Goal: Task Accomplishment & Management: Use online tool/utility

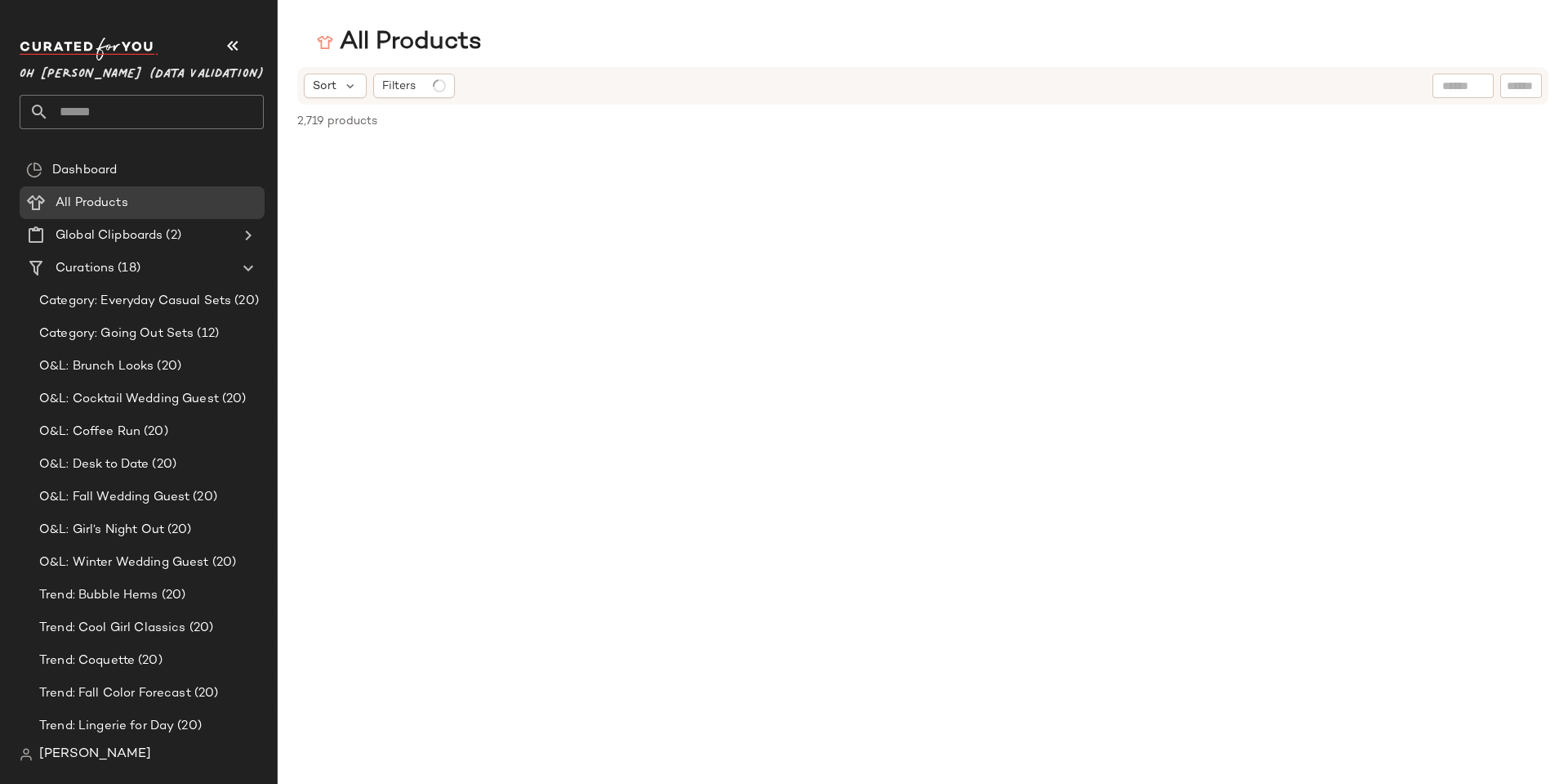
click at [101, 758] on span "[PERSON_NAME]" at bounding box center [96, 754] width 112 height 19
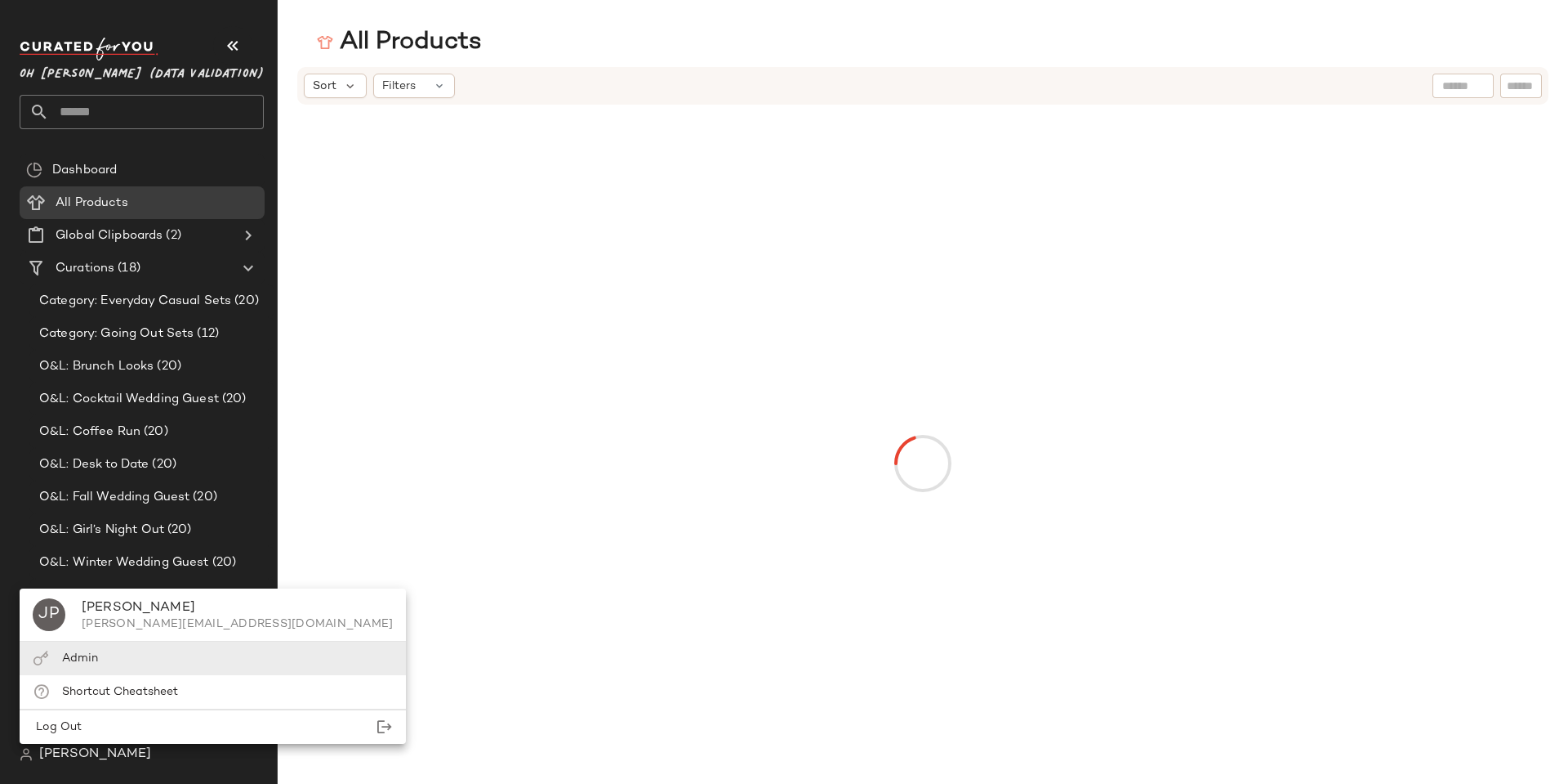
click at [103, 661] on div "Admin" at bounding box center [212, 658] width 386 height 34
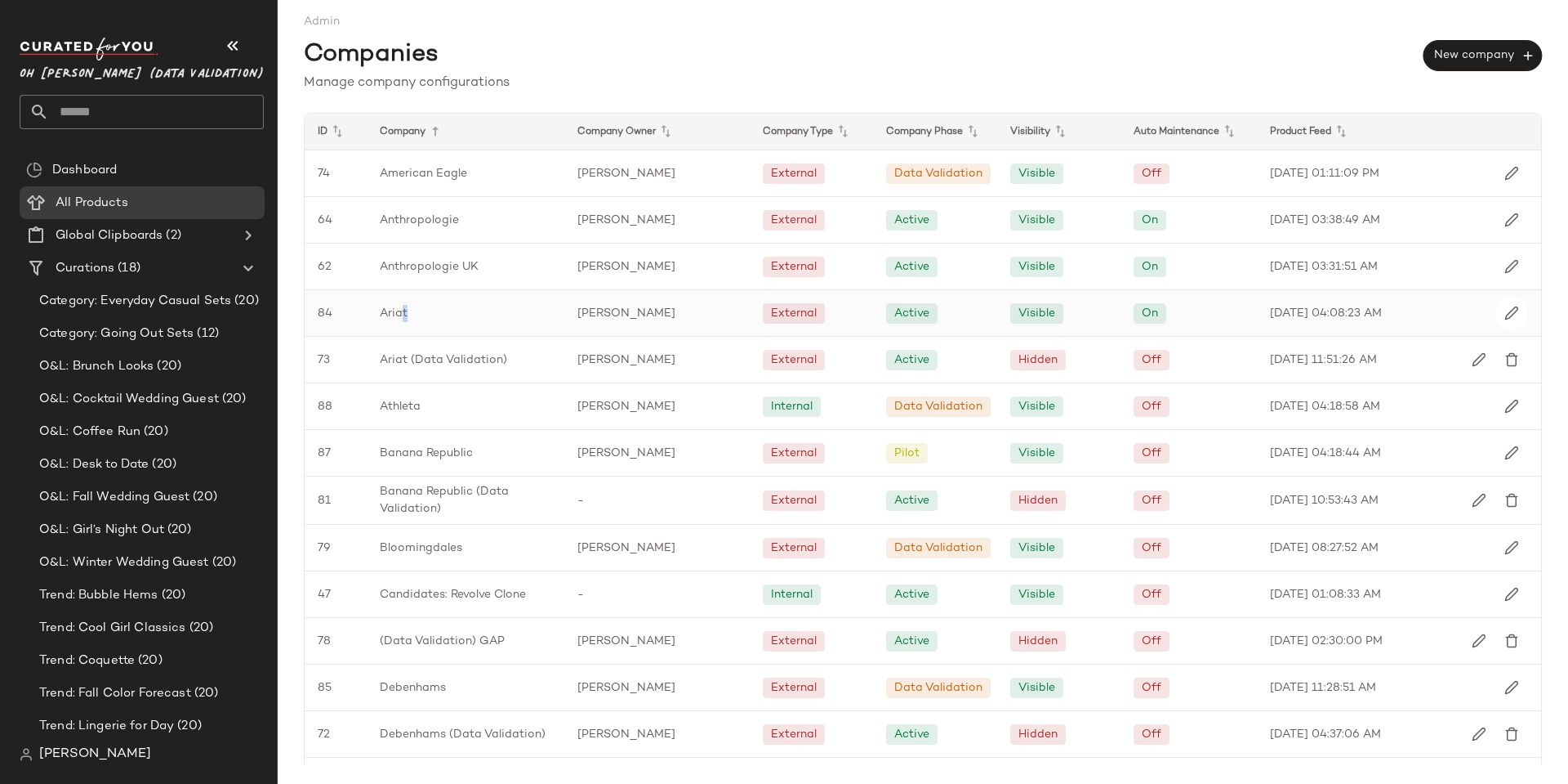
click at [404, 305] on span "Ariat" at bounding box center [393, 314] width 28 height 17
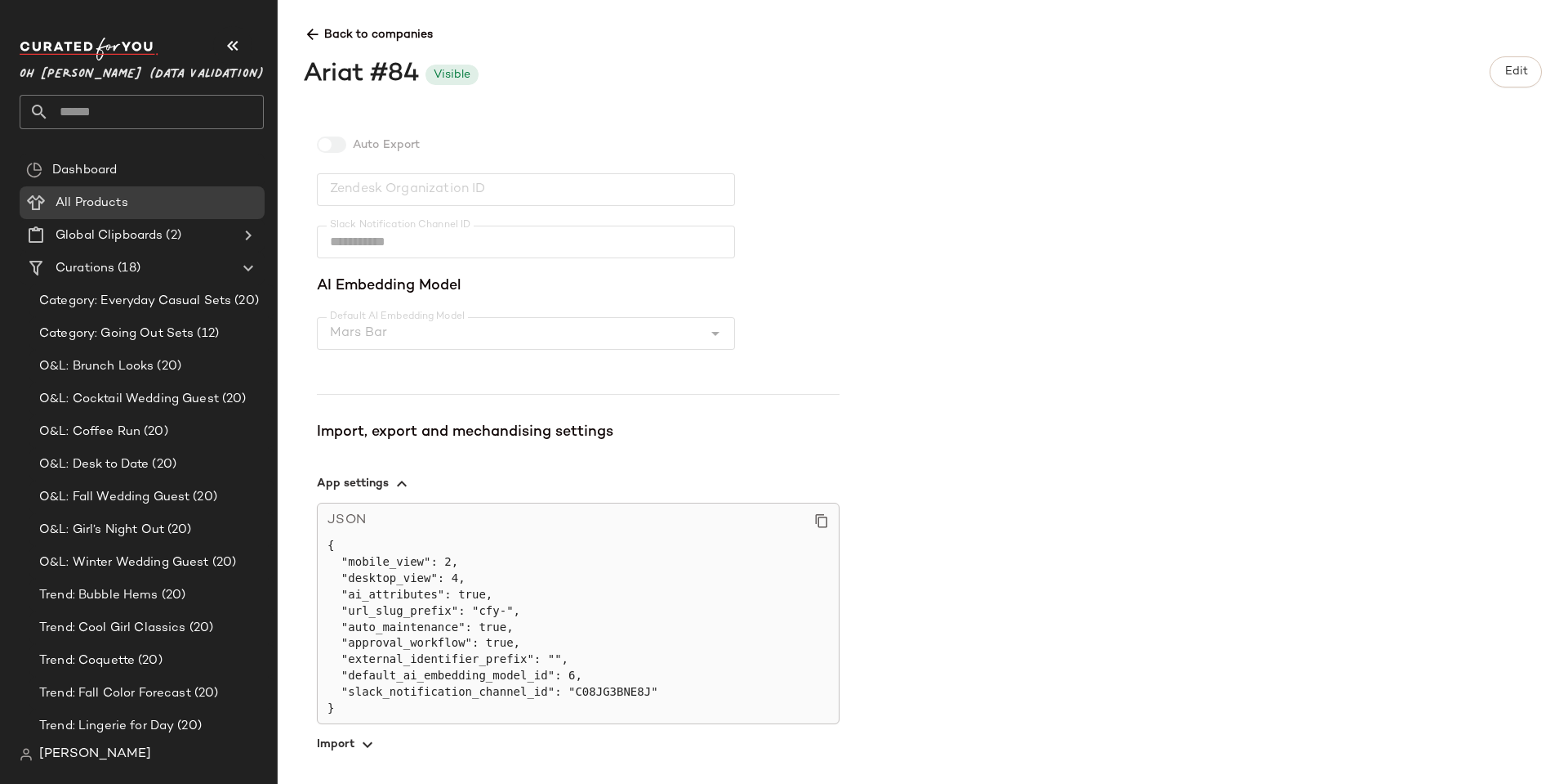
scroll to position [476, 0]
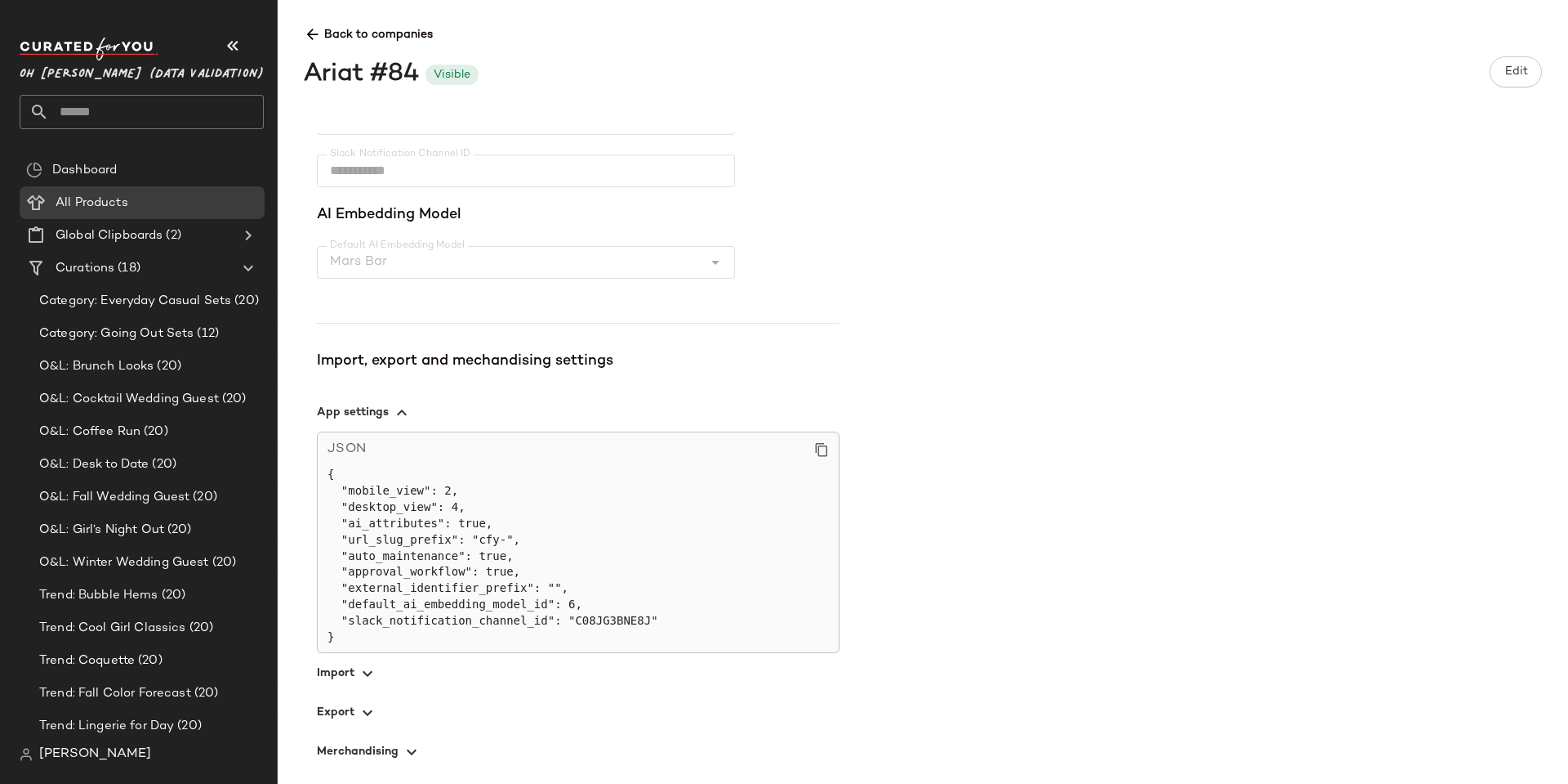
click at [337, 666] on span "button" at bounding box center [578, 672] width 523 height 40
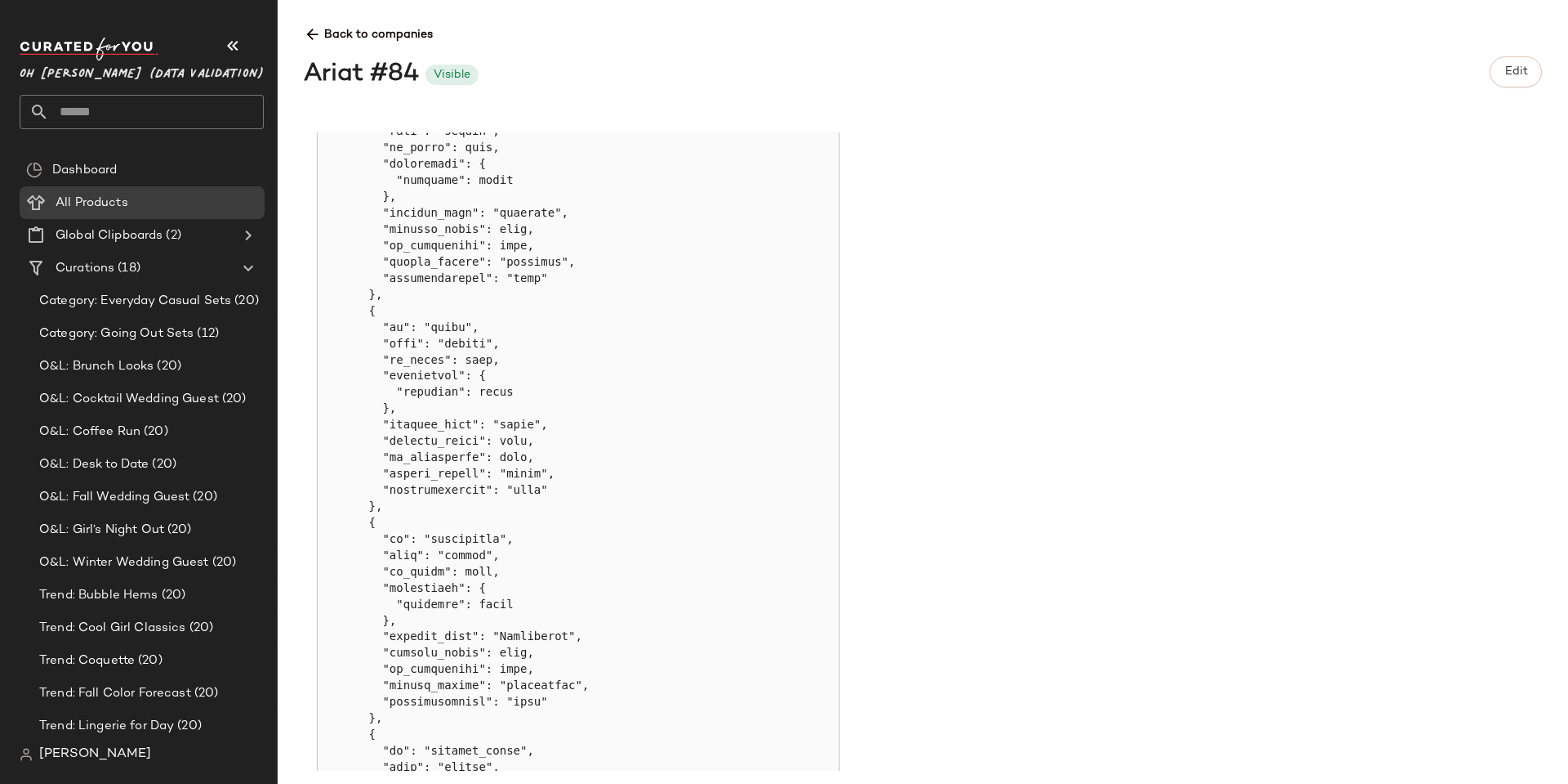
scroll to position [1702, 0]
drag, startPoint x: 379, startPoint y: 353, endPoint x: 502, endPoint y: 351, distance: 123.0
click at [502, 352] on pre at bounding box center [578, 348] width 502 height 1694
copy pre ""is_cache": true,"
